Goal: Use online tool/utility: Utilize a website feature to perform a specific function

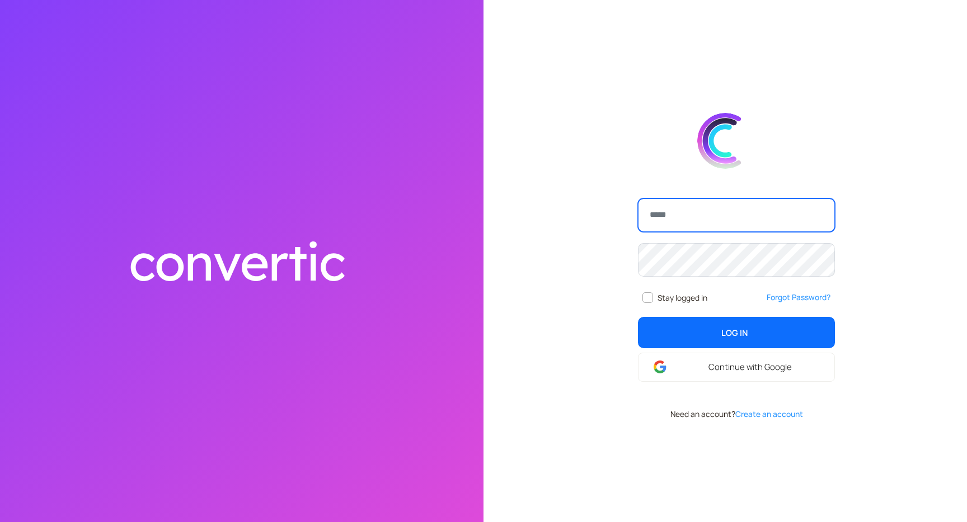
click at [667, 208] on input "email" at bounding box center [736, 216] width 197 height 34
type input "**********"
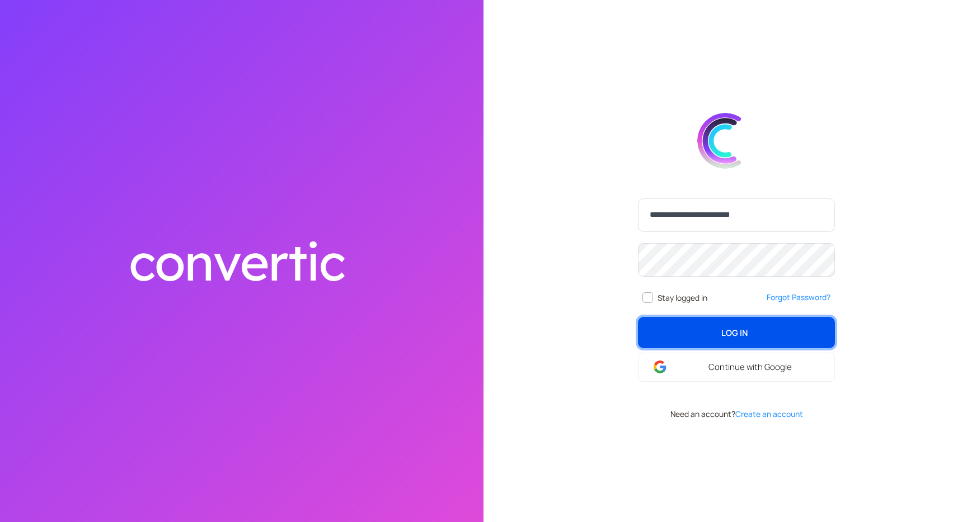
click at [772, 328] on button "Log In login" at bounding box center [736, 332] width 197 height 31
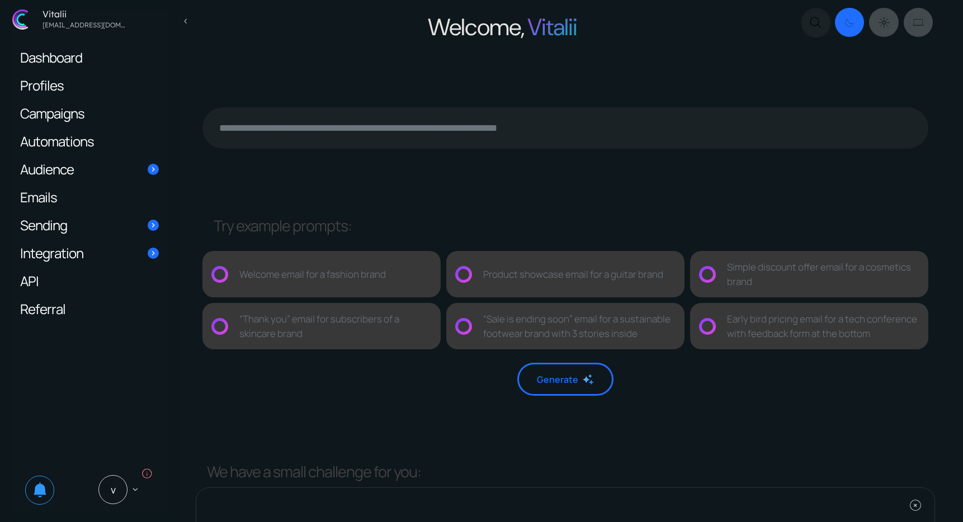
click at [73, 115] on span "Campaigns" at bounding box center [52, 113] width 64 height 12
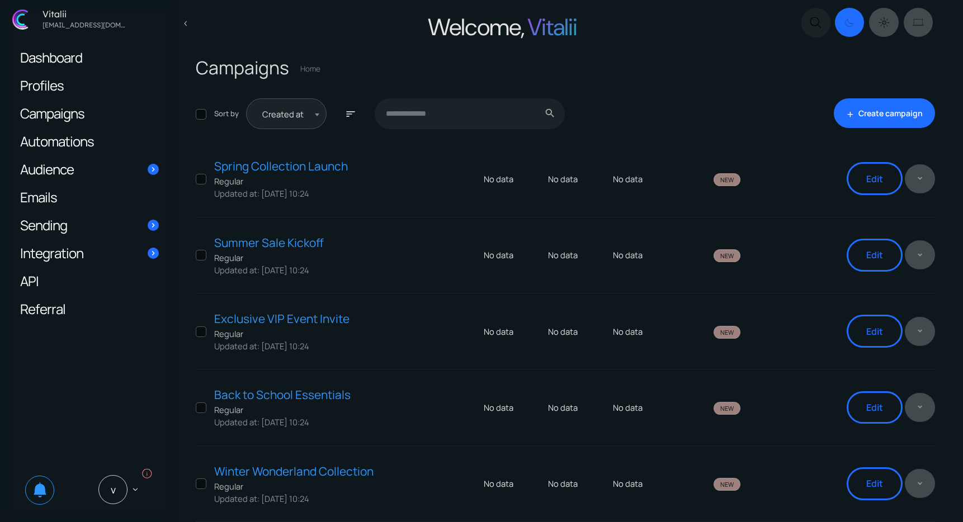
click at [67, 142] on span "Automations" at bounding box center [57, 141] width 74 height 12
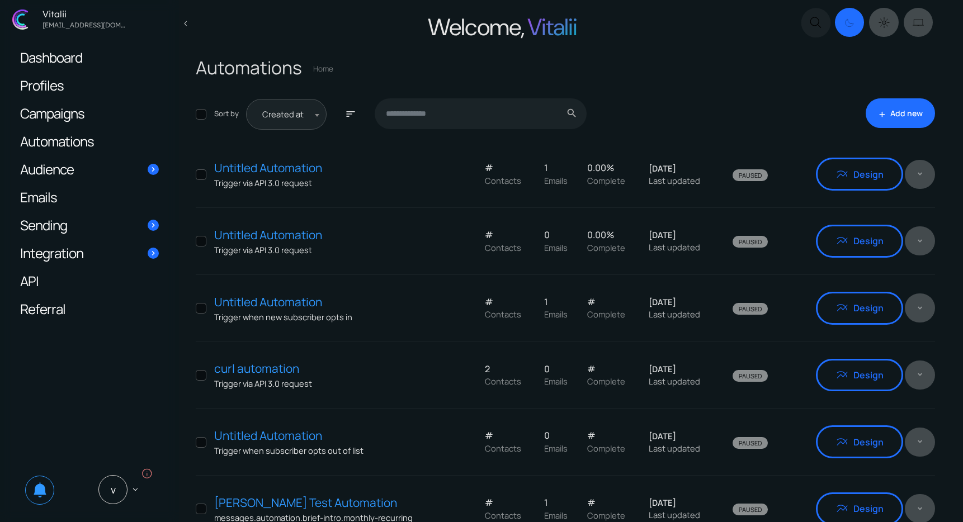
click at [44, 225] on span "Sending" at bounding box center [43, 225] width 47 height 12
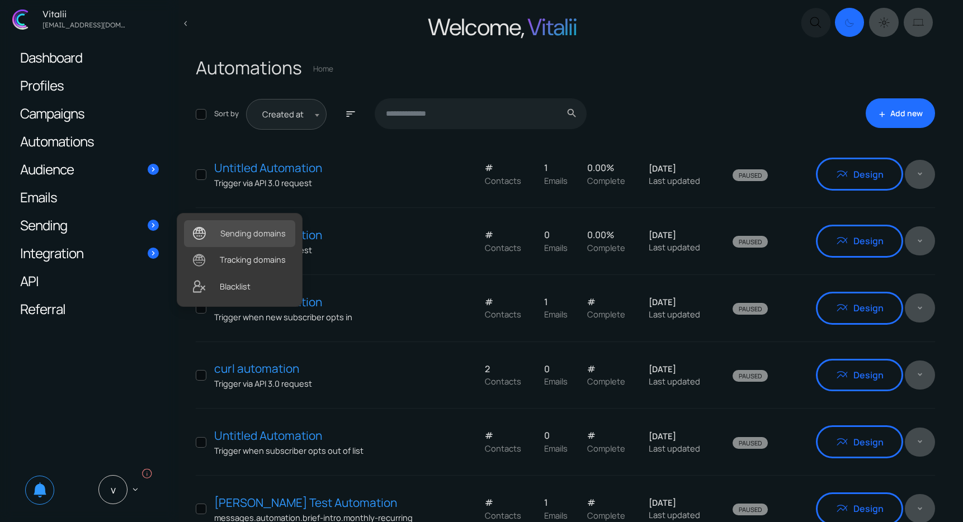
click at [240, 236] on link ".st0{fill:#333333;} Sending domains" at bounding box center [239, 233] width 111 height 26
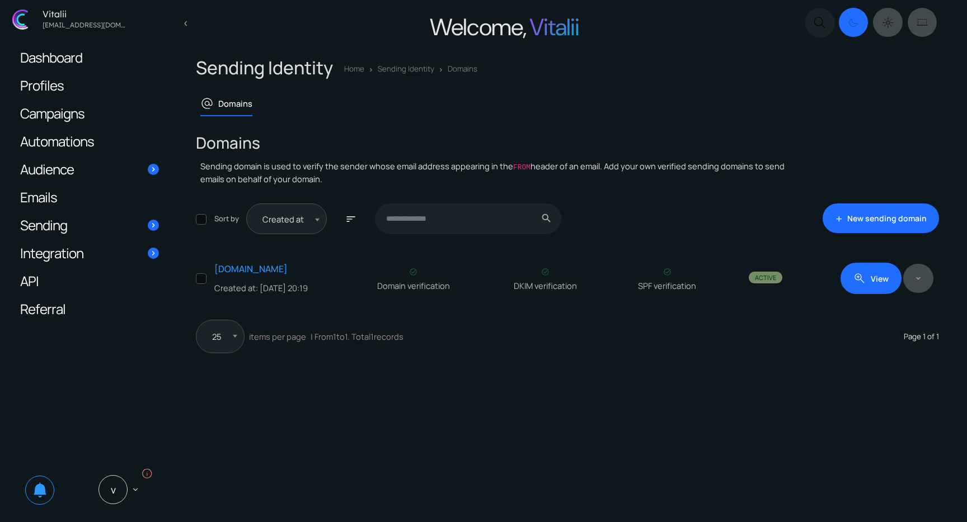
click at [59, 189] on link "Emails" at bounding box center [89, 196] width 161 height 27
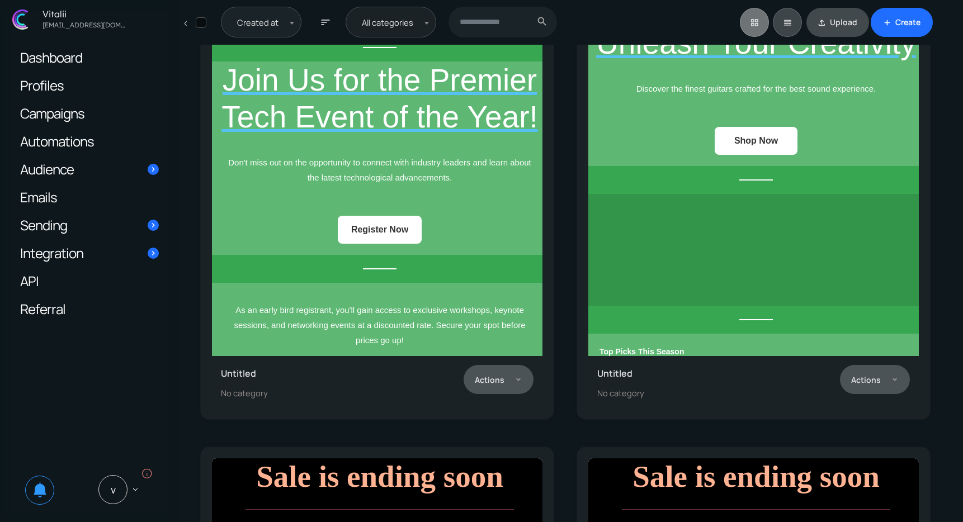
scroll to position [74, 0]
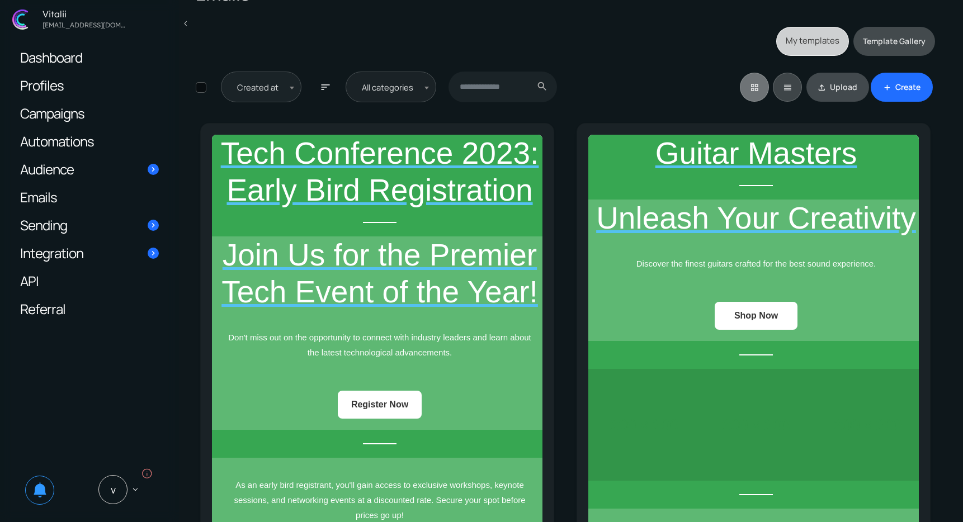
click at [58, 55] on span "Dashboard" at bounding box center [51, 57] width 62 height 12
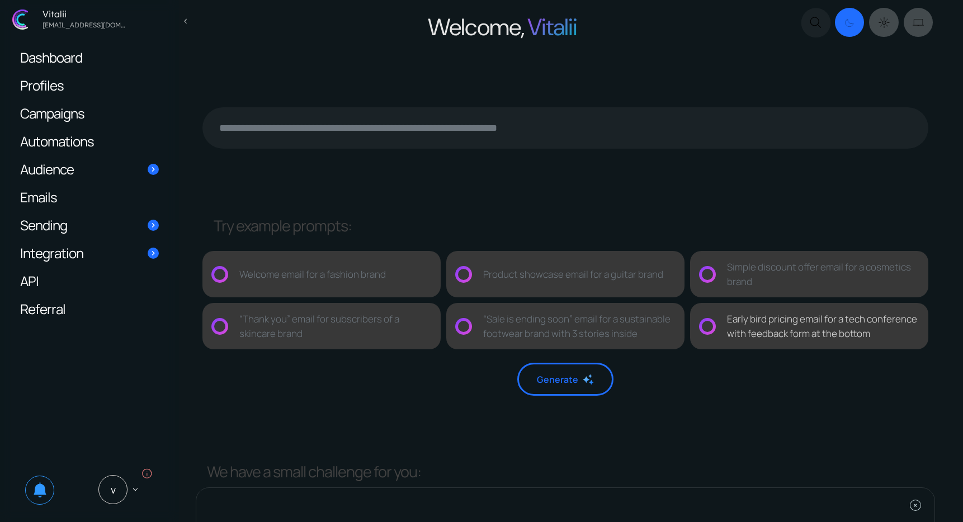
click at [770, 333] on div "Early bird pricing email for a tech conference with feedback form at the bottom" at bounding box center [823, 326] width 192 height 29
type textarea "**********"
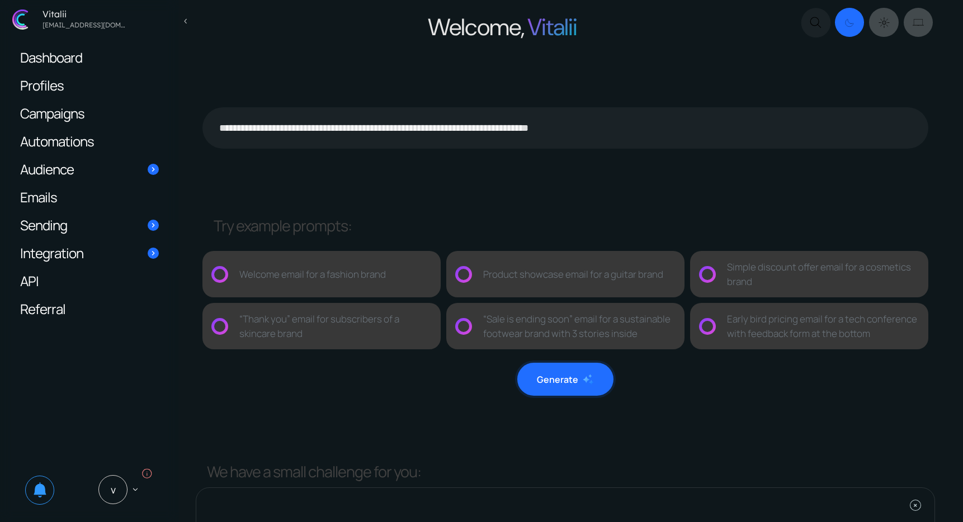
click at [570, 390] on button "Generate" at bounding box center [565, 379] width 96 height 33
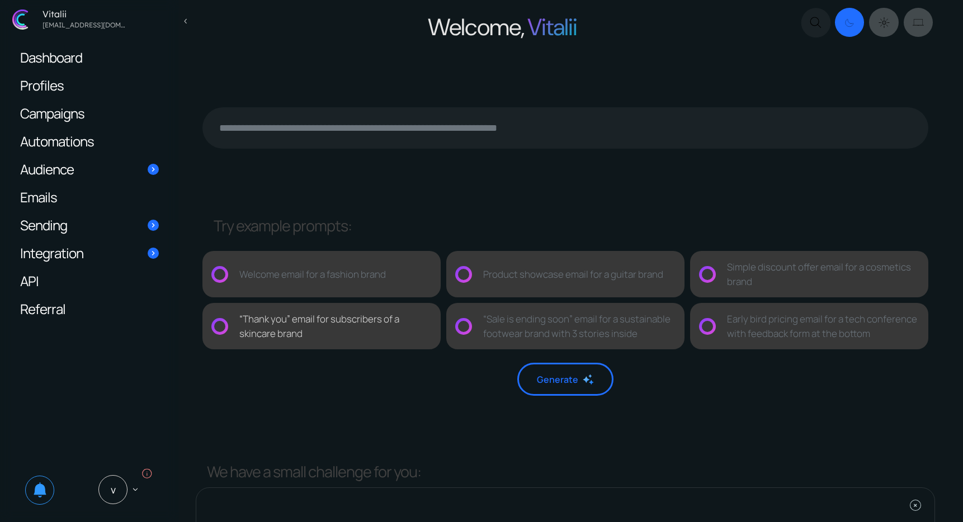
click at [286, 327] on div "“Thank you” email for subscribers of a skincare brand" at bounding box center [335, 326] width 192 height 29
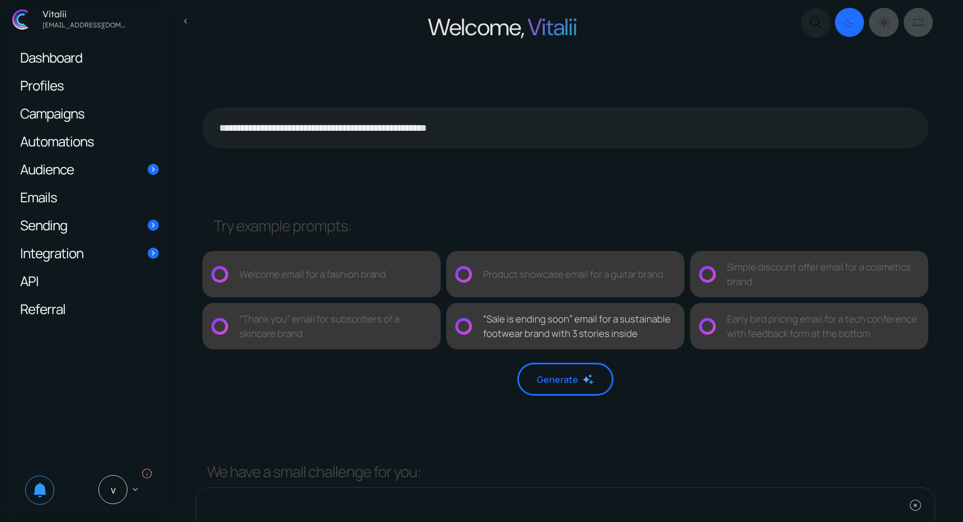
click at [541, 324] on div "“Sale is ending soon” email for a sustainable footwear brand with 3 stories ins…" at bounding box center [579, 326] width 192 height 29
type textarea "**********"
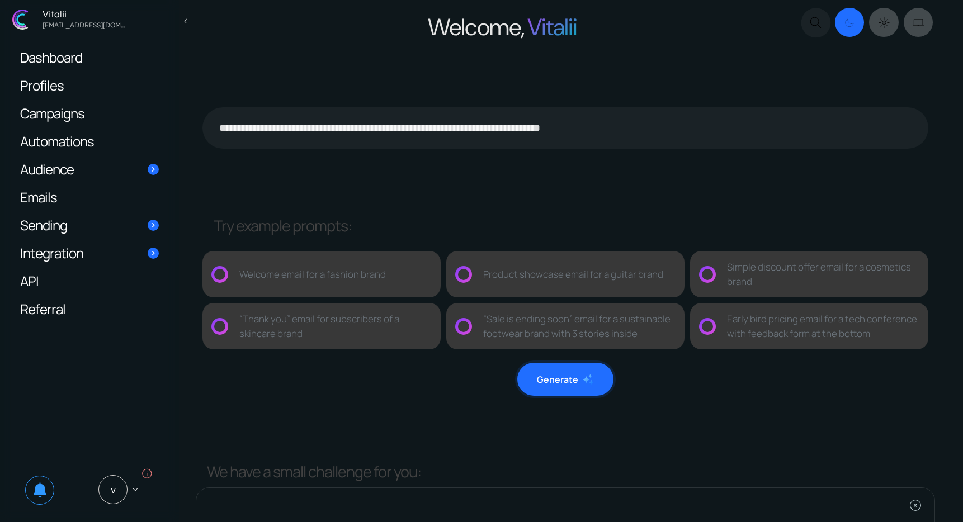
click at [550, 372] on button "Generate" at bounding box center [565, 379] width 96 height 33
